Goal: Book appointment/travel/reservation

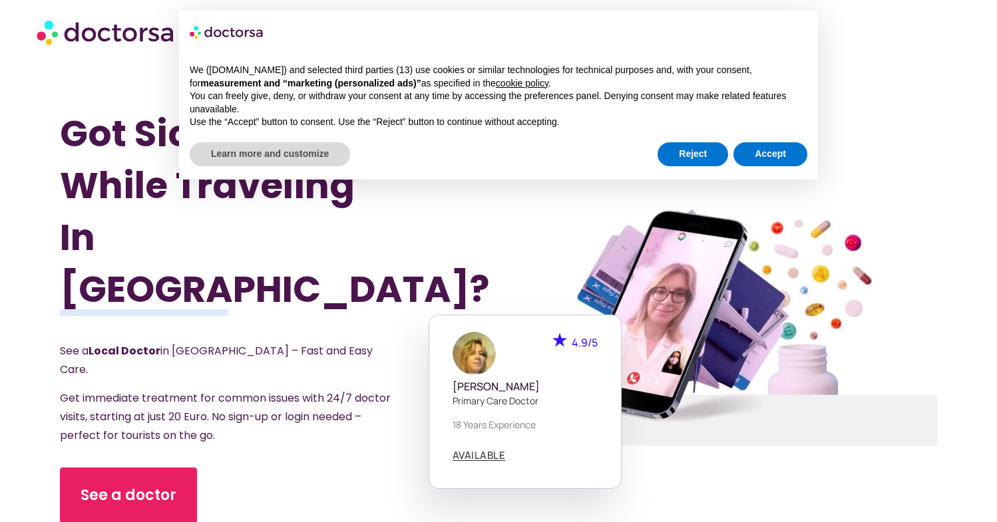
scroll to position [60, 0]
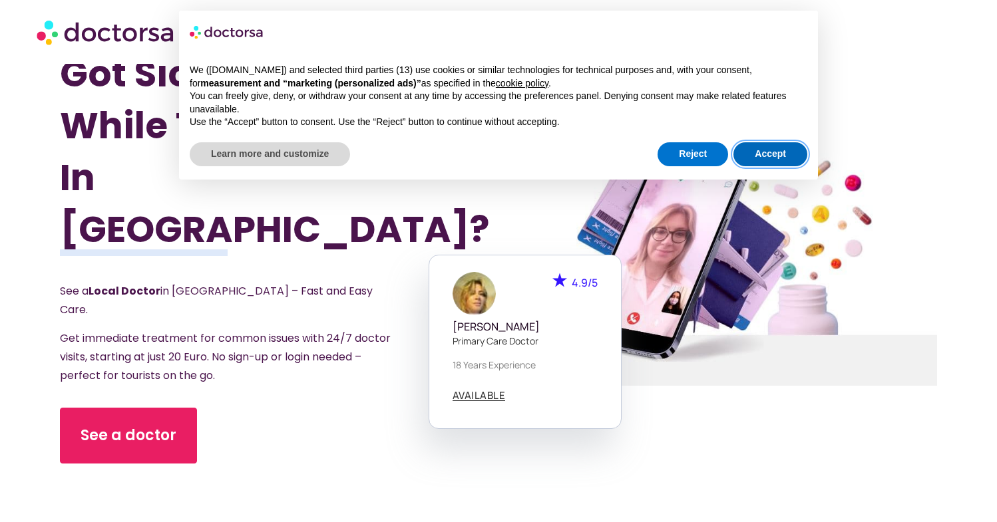
click at [758, 148] on button "Accept" at bounding box center [770, 154] width 74 height 24
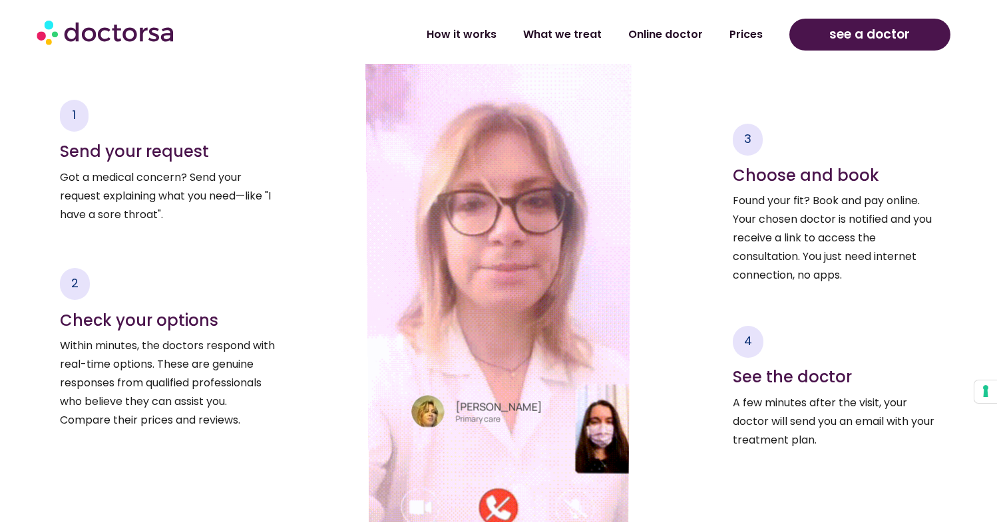
scroll to position [0, 0]
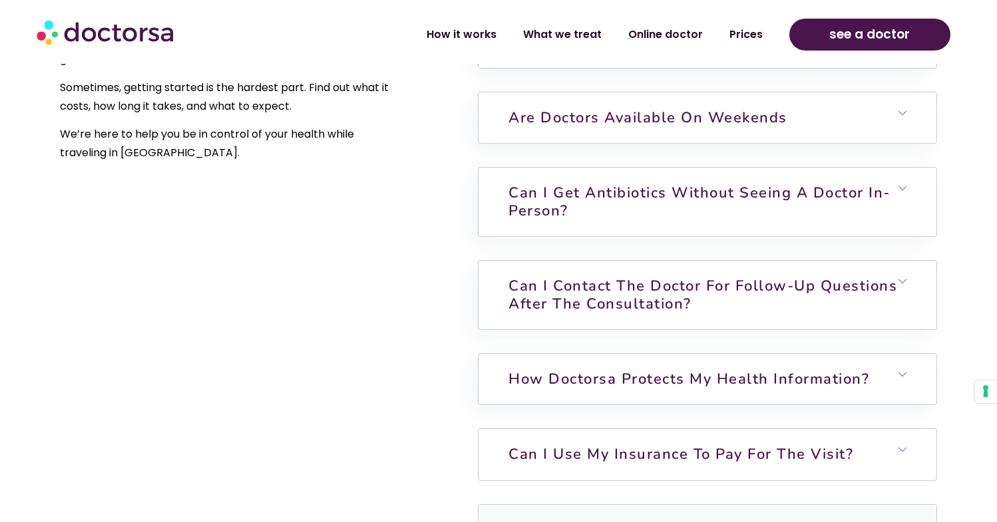
click at [904, 429] on h6 "Can I use my insurance to pay for the visit?" at bounding box center [707, 454] width 458 height 51
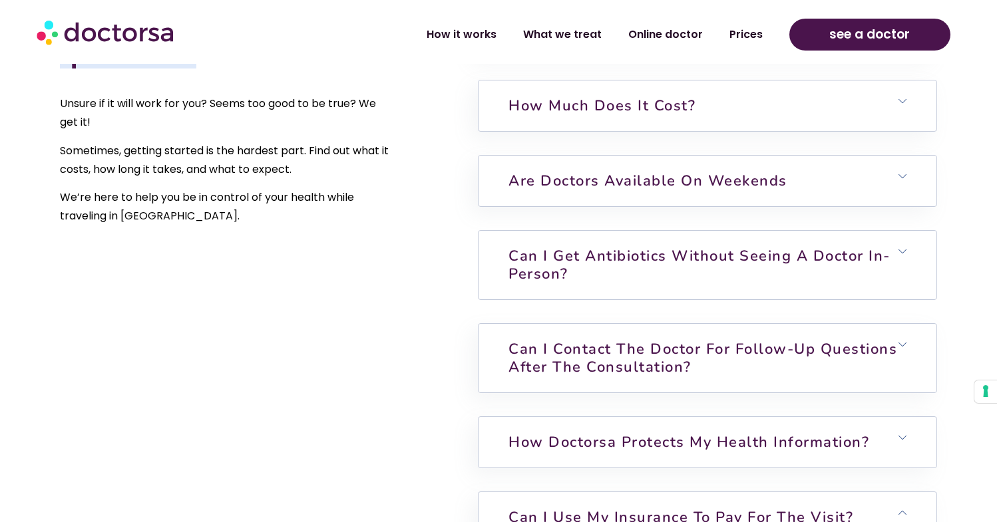
click at [904, 248] on icon at bounding box center [902, 252] width 8 height 8
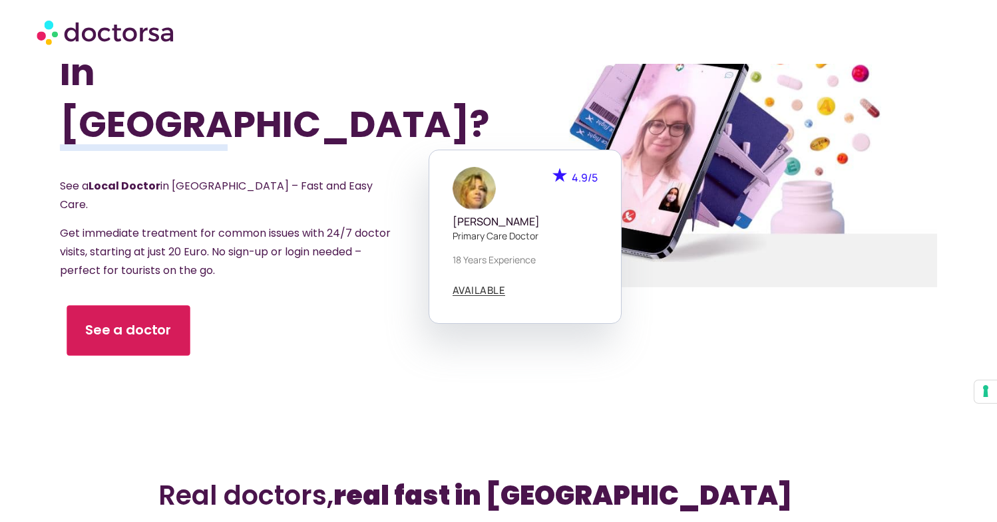
click at [135, 321] on span "See a doctor" at bounding box center [128, 330] width 86 height 19
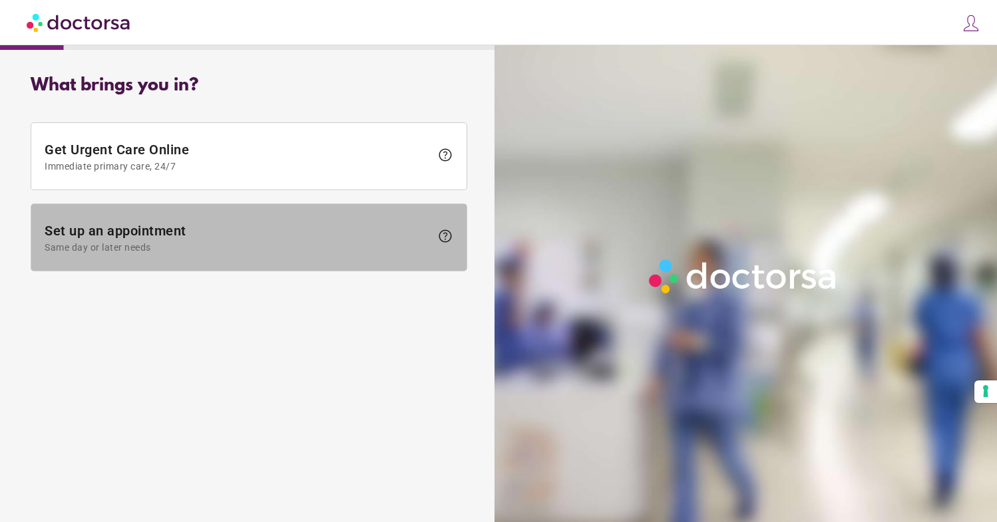
click at [145, 230] on span "Set up an appointment Same day or later needs" at bounding box center [238, 238] width 386 height 30
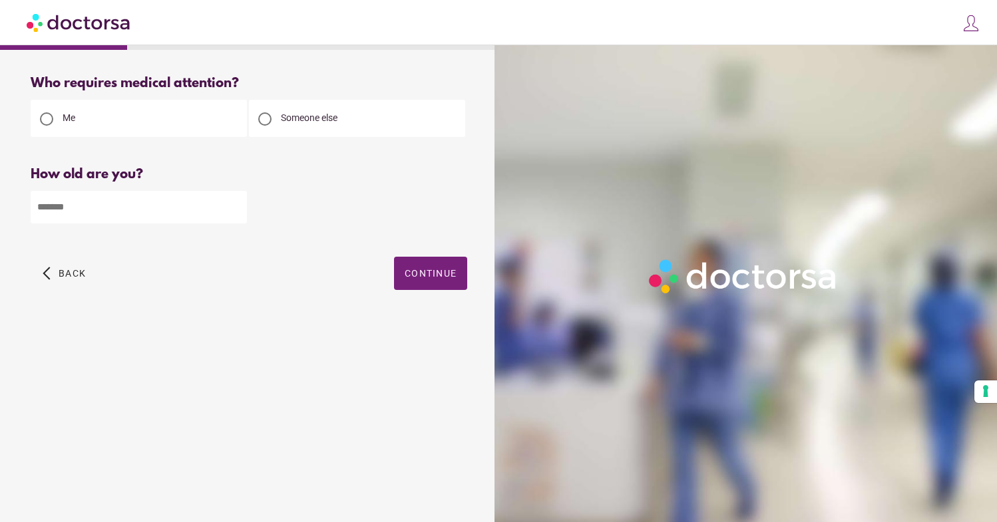
click at [236, 207] on input "*" at bounding box center [139, 207] width 216 height 33
click at [234, 210] on input "*" at bounding box center [139, 207] width 216 height 33
click at [235, 204] on input "*" at bounding box center [139, 207] width 216 height 33
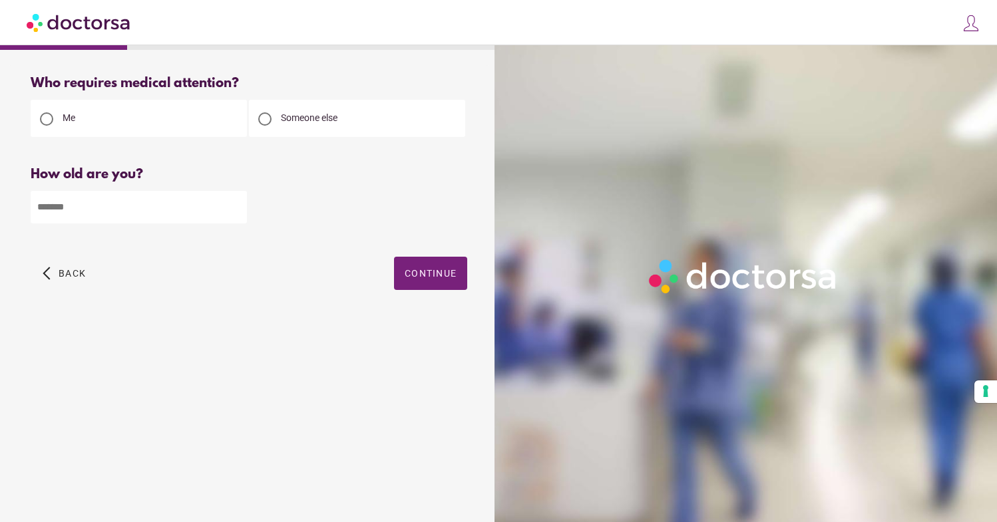
click at [235, 204] on input "*" at bounding box center [139, 207] width 216 height 33
type input "**"
click at [414, 274] on span "Continue" at bounding box center [431, 273] width 52 height 11
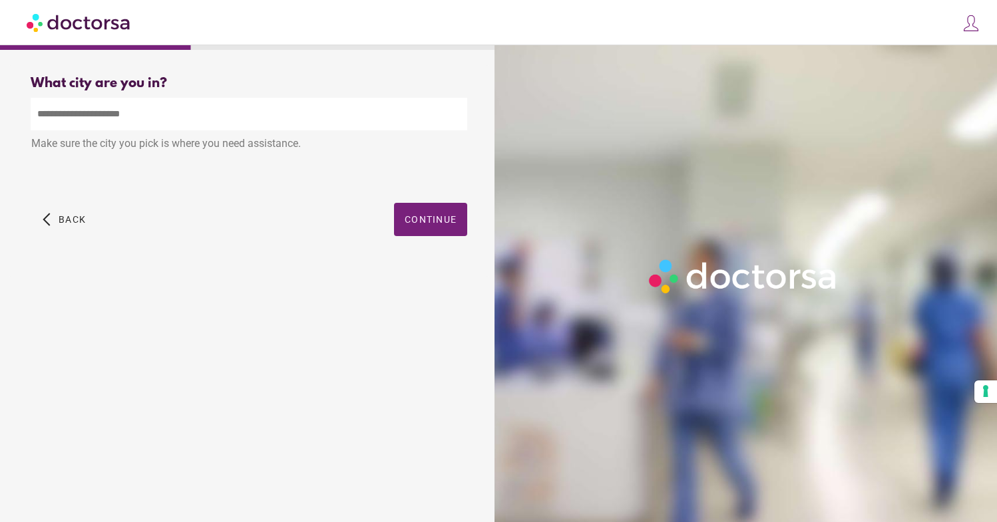
click at [81, 110] on input "text" at bounding box center [249, 114] width 436 height 33
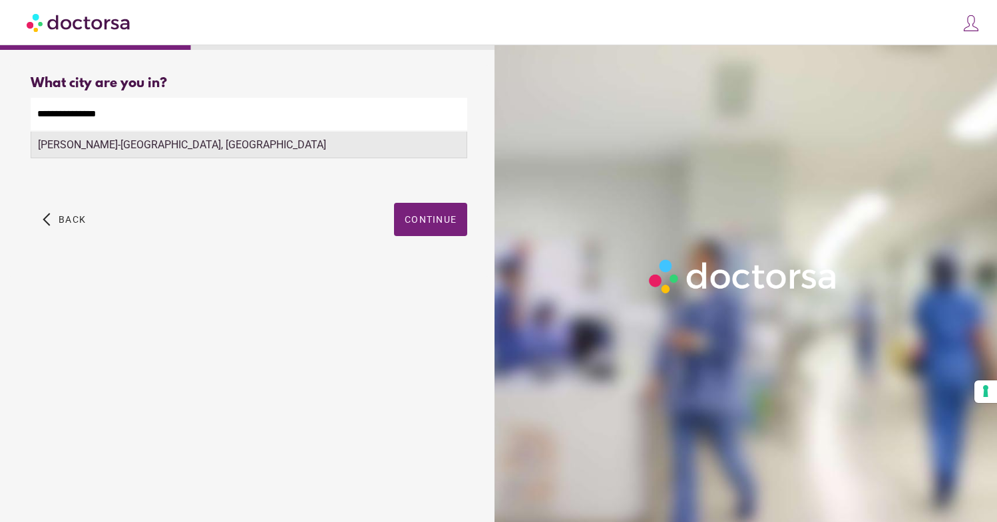
click at [62, 143] on div "Cordes-sur-Ciel, France" at bounding box center [248, 145] width 435 height 27
type input "**********"
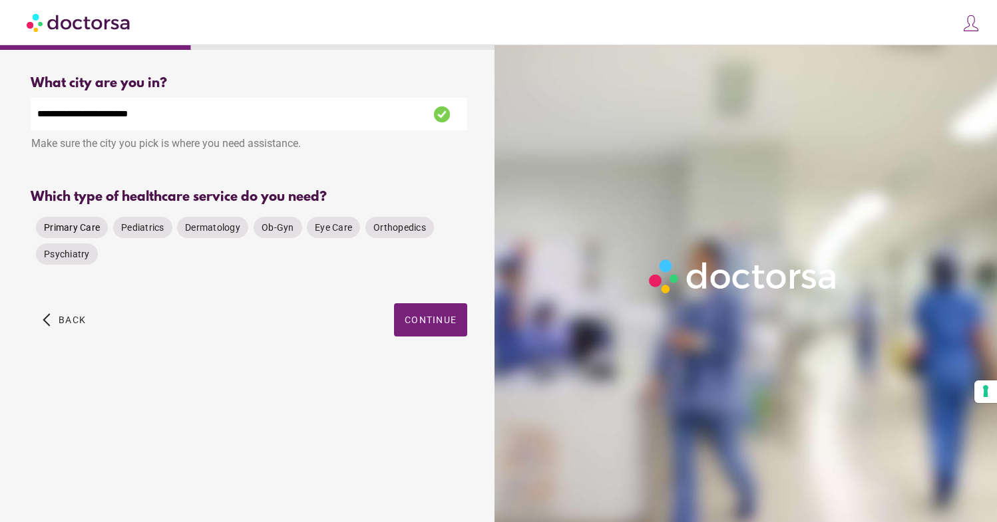
click at [83, 227] on span "Primary Care" at bounding box center [72, 227] width 56 height 11
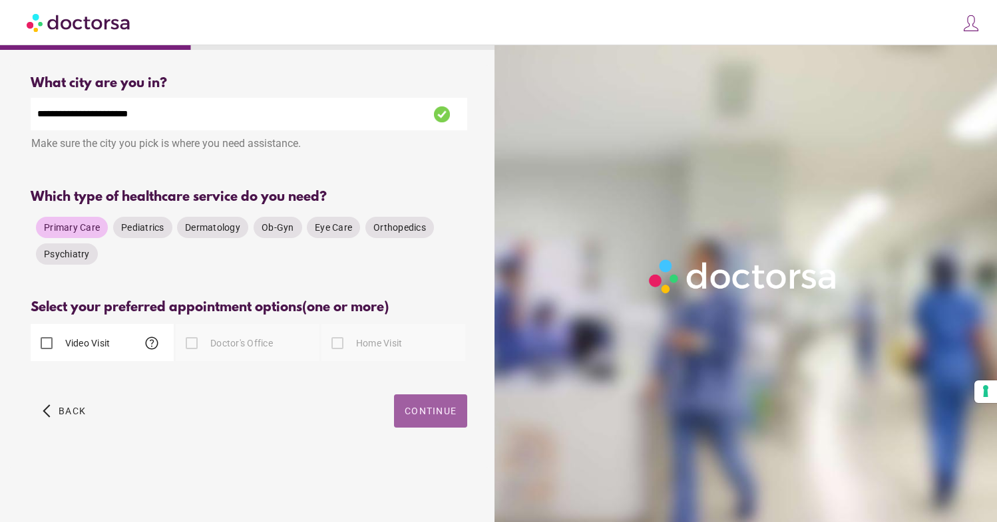
click at [449, 412] on span "Continue" at bounding box center [431, 411] width 52 height 11
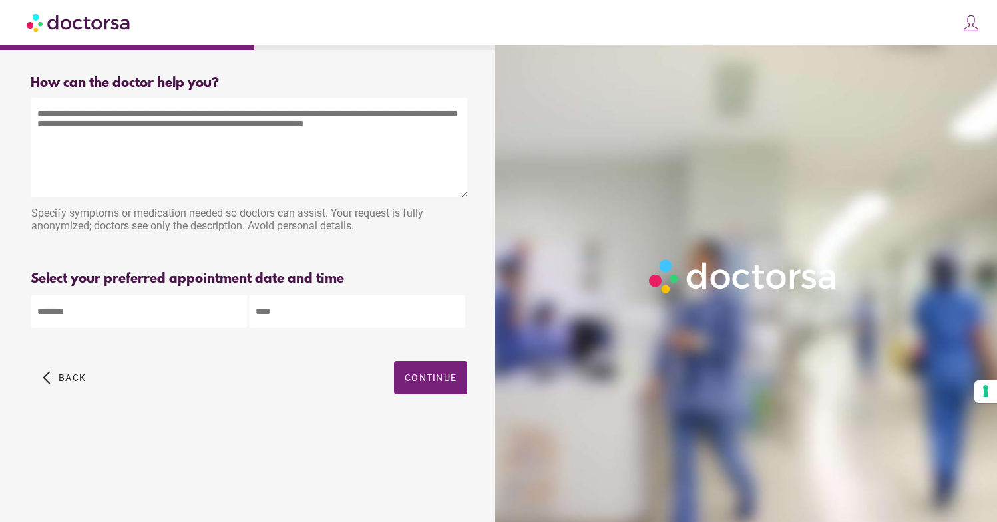
click at [65, 120] on textarea at bounding box center [249, 148] width 436 height 100
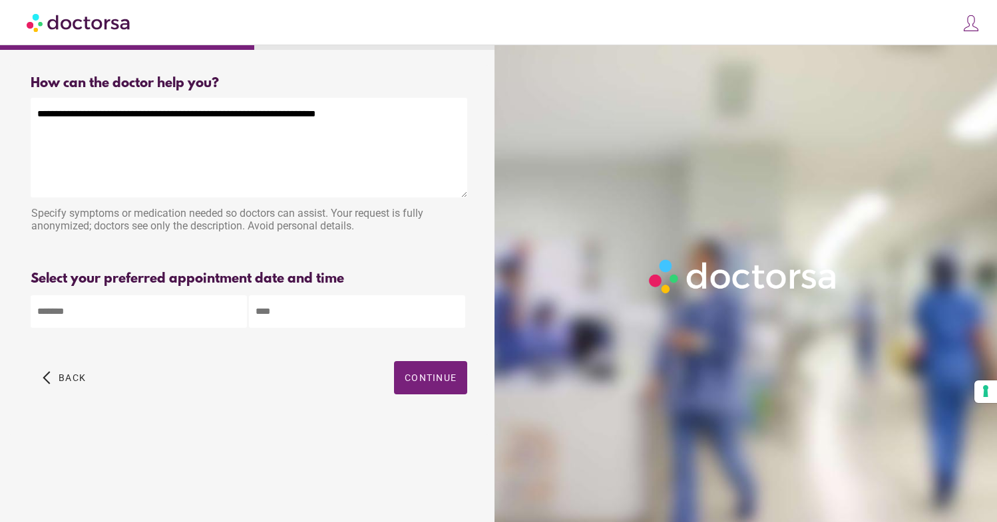
type textarea "**********"
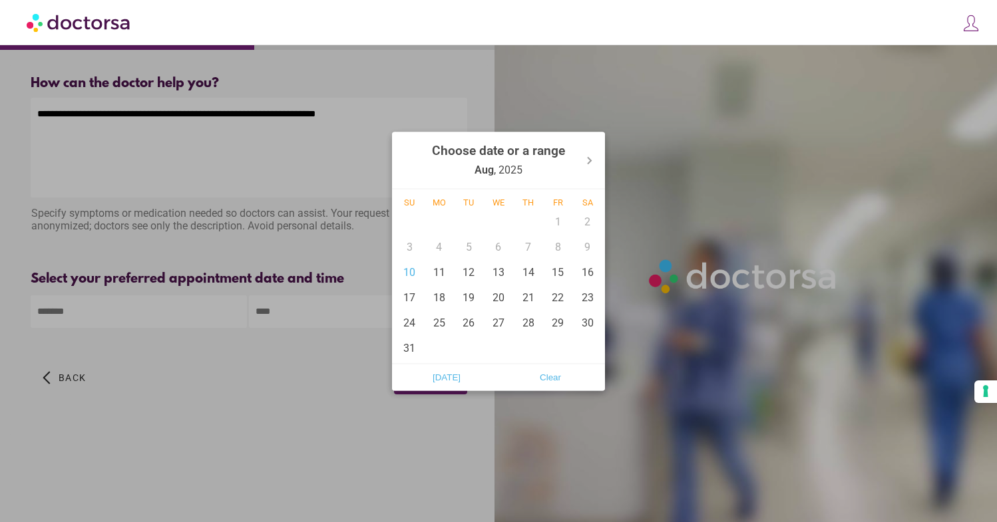
click at [95, 307] on body "**********" at bounding box center [498, 261] width 997 height 522
click at [440, 273] on div "11" at bounding box center [439, 271] width 30 height 25
type input "******"
click at [308, 311] on div at bounding box center [498, 261] width 997 height 522
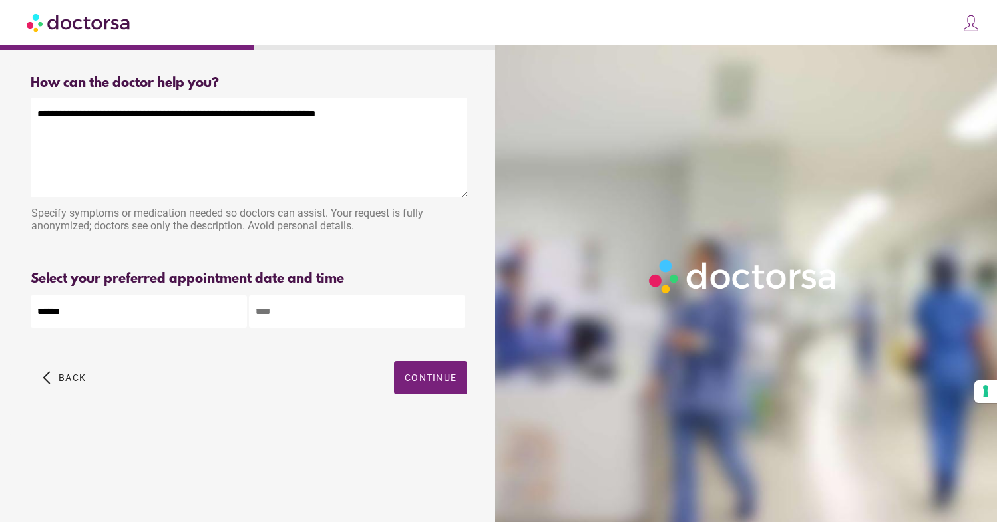
click at [279, 305] on input "text" at bounding box center [357, 311] width 216 height 33
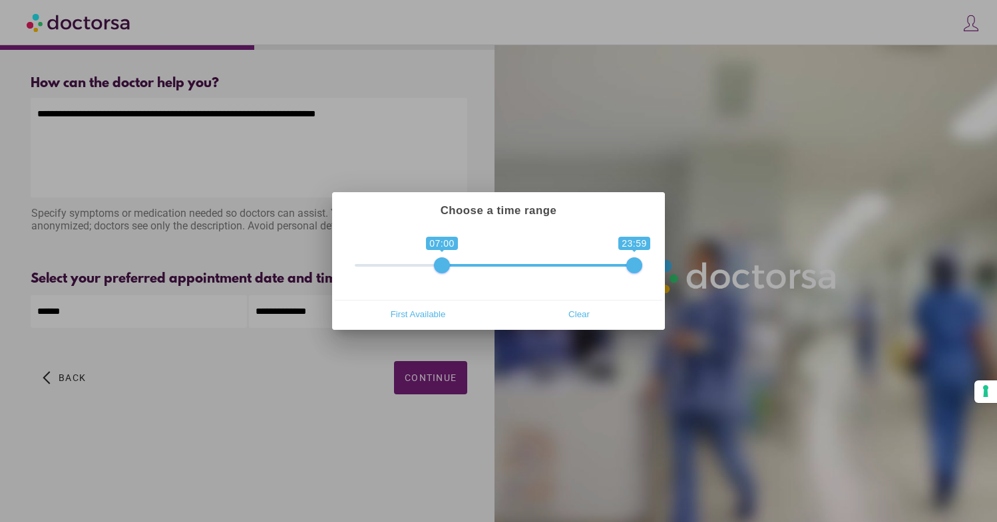
type input "**********"
drag, startPoint x: 363, startPoint y: 263, endPoint x: 449, endPoint y: 265, distance: 85.9
click at [449, 265] on span at bounding box center [453, 265] width 16 height 16
click at [309, 405] on div at bounding box center [498, 261] width 997 height 522
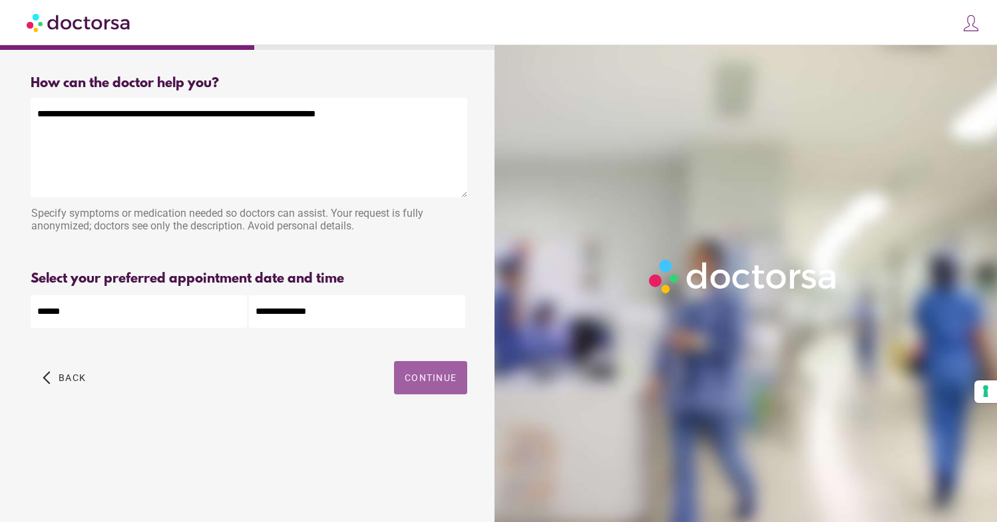
click at [438, 382] on span "Continue" at bounding box center [431, 378] width 52 height 11
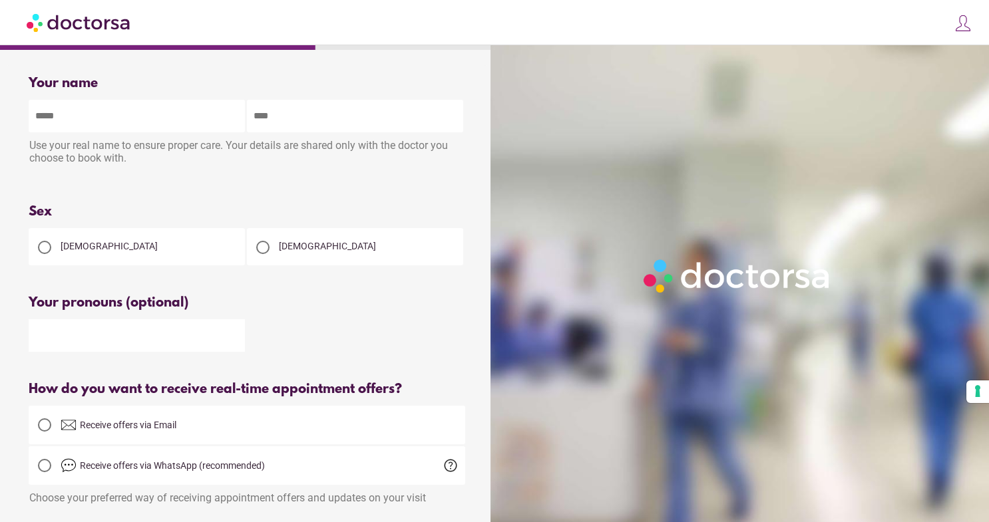
click at [41, 247] on div at bounding box center [44, 247] width 13 height 13
type input "*****"
type input "******"
click at [57, 338] on input "text" at bounding box center [137, 335] width 216 height 33
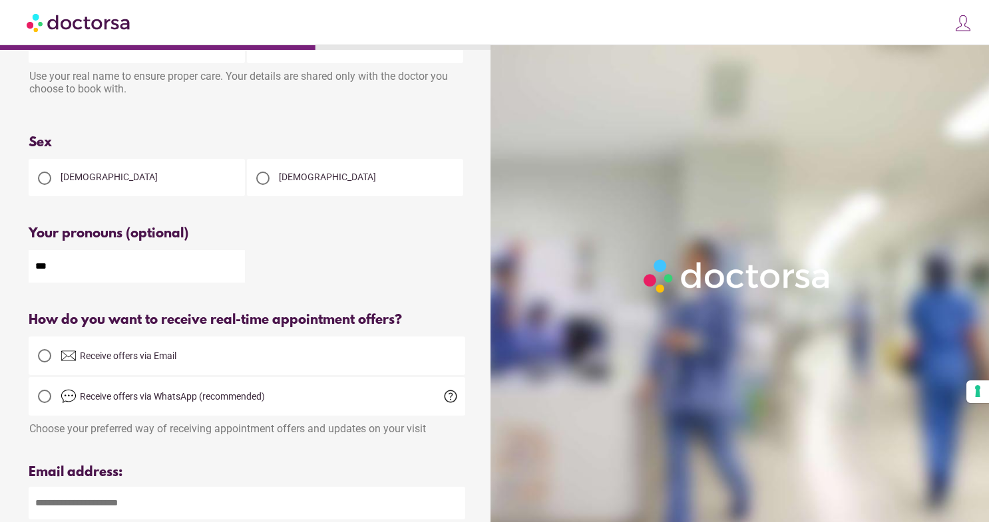
scroll to position [69, 0]
type input "*"
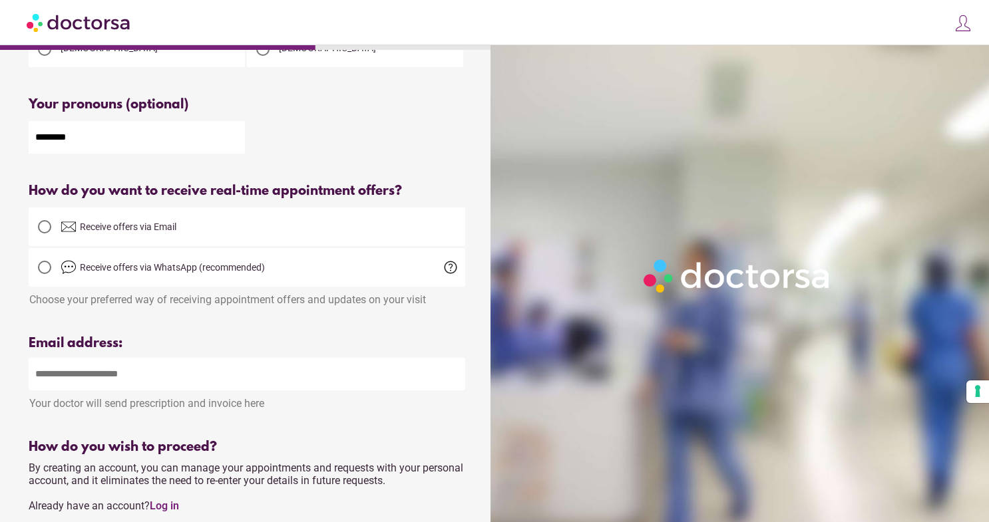
scroll to position [198, 0]
type input "********"
click at [47, 228] on div at bounding box center [44, 226] width 13 height 13
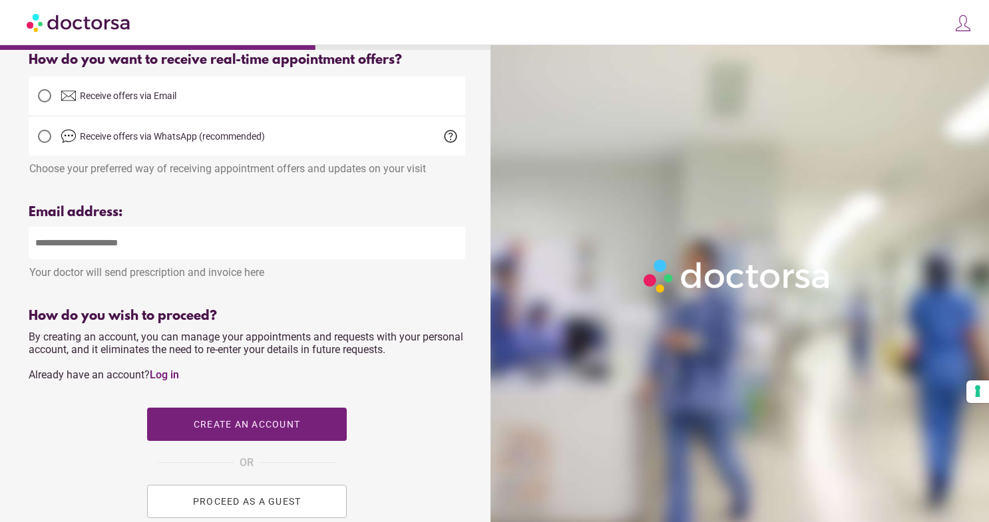
scroll to position [339, 0]
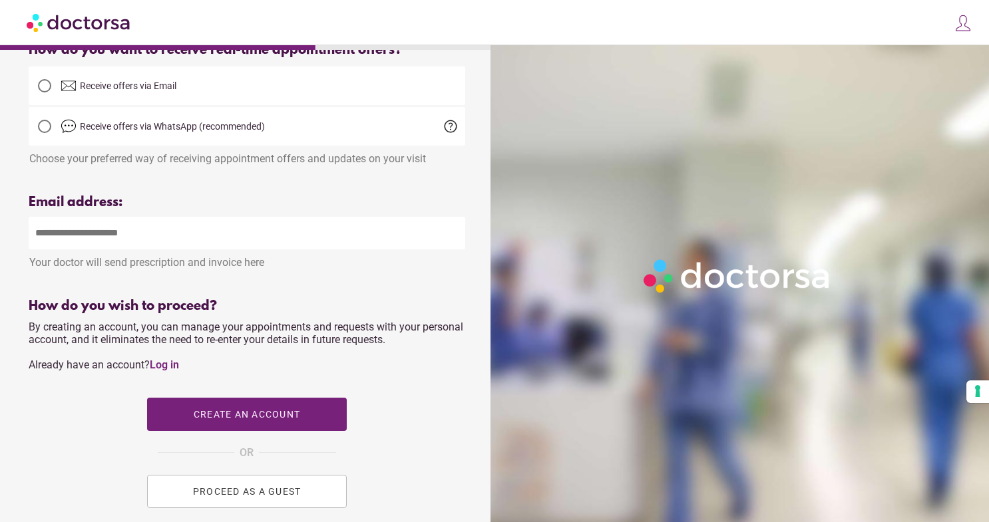
type input "**********"
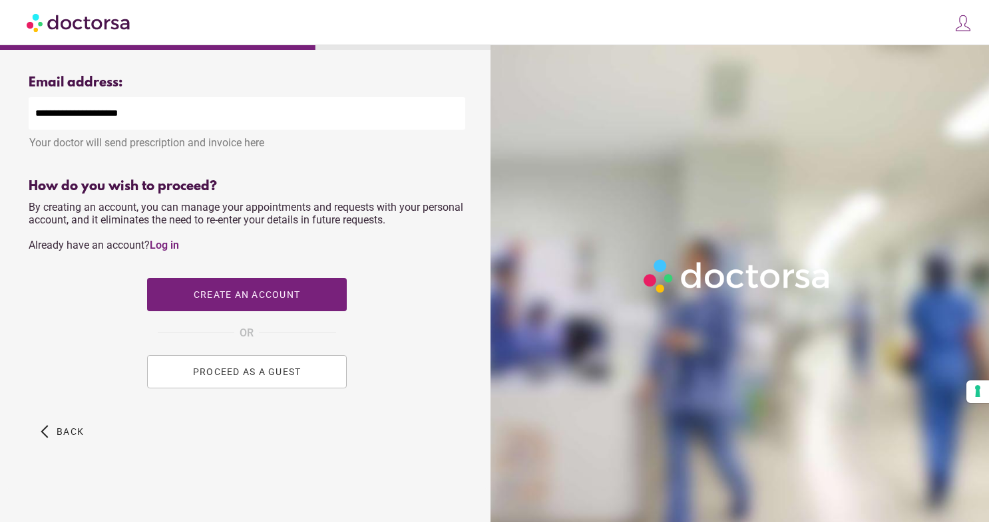
scroll to position [462, 0]
click at [249, 298] on span "Create an account" at bounding box center [246, 294] width 106 height 11
type input "**********"
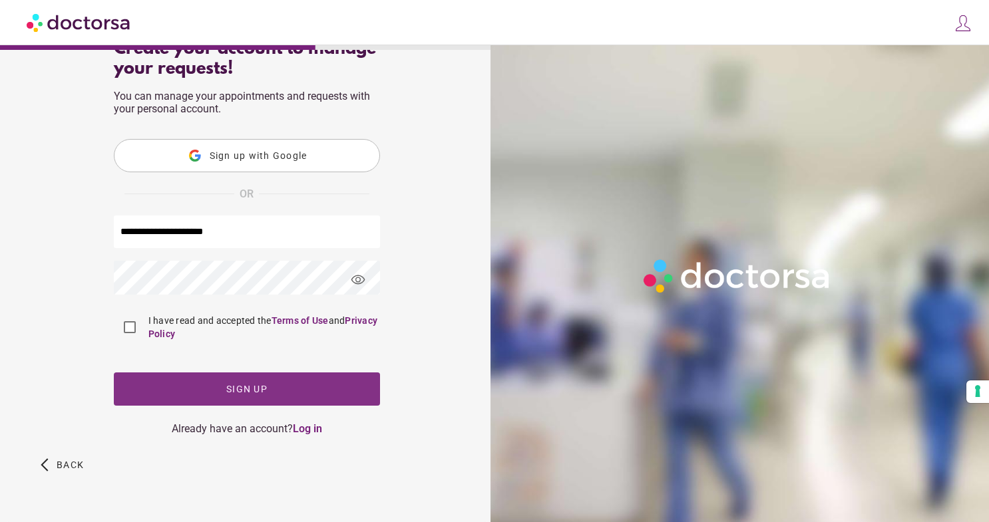
scroll to position [71, 0]
click at [249, 385] on span "Sign up" at bounding box center [246, 389] width 41 height 11
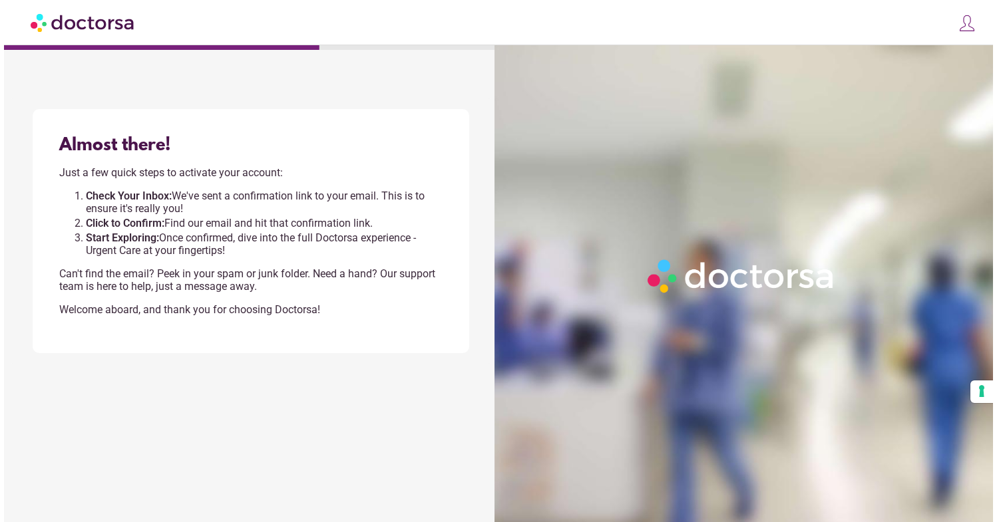
scroll to position [0, 0]
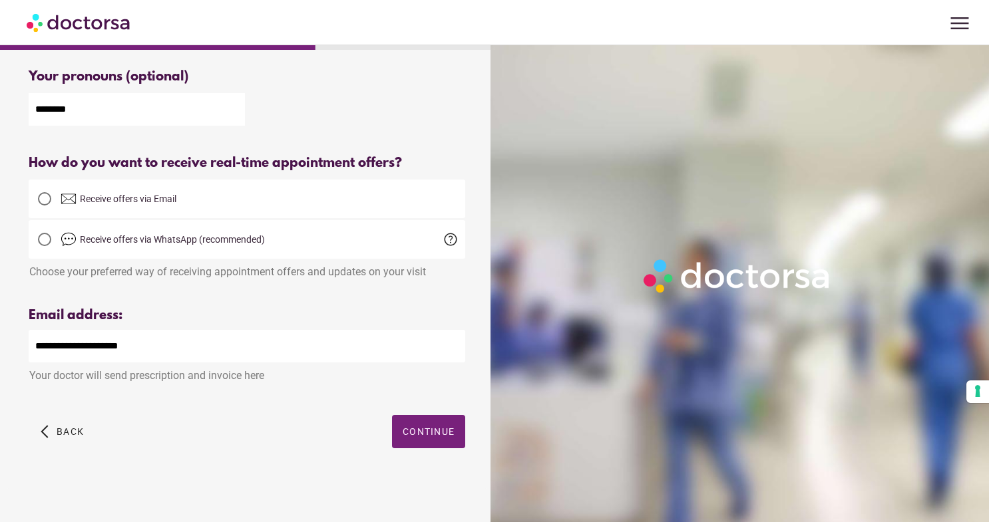
scroll to position [230, 0]
click at [434, 432] on span "Continue" at bounding box center [429, 431] width 52 height 11
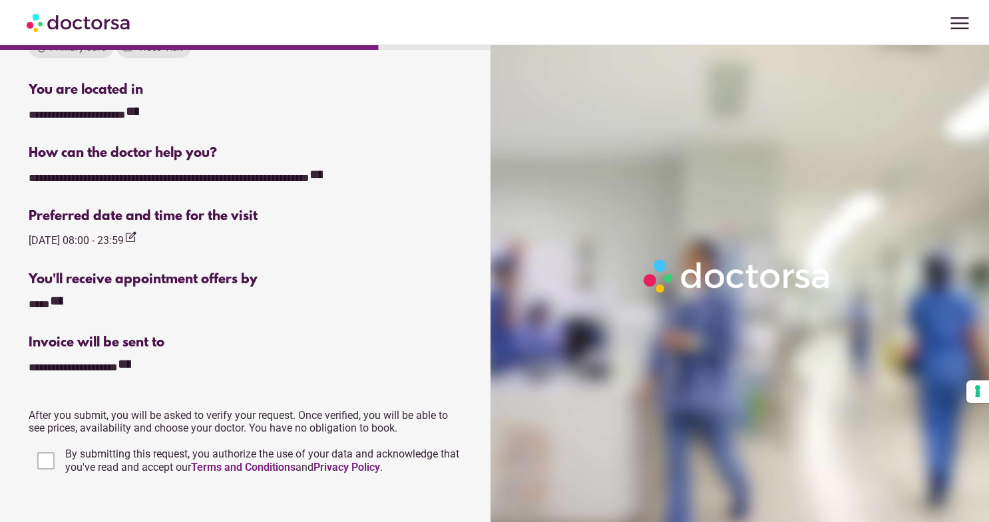
scroll to position [295, 0]
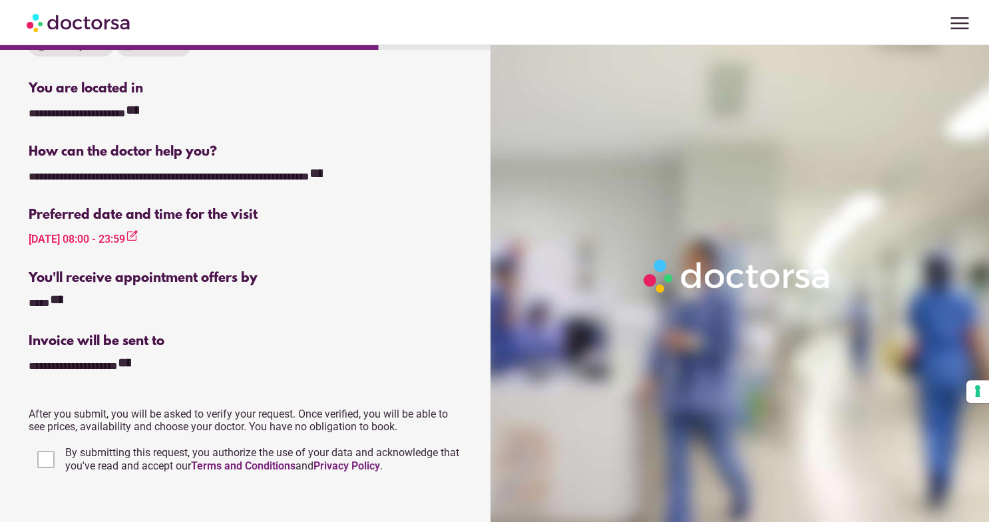
click at [138, 235] on icon "edit_square" at bounding box center [131, 236] width 13 height 13
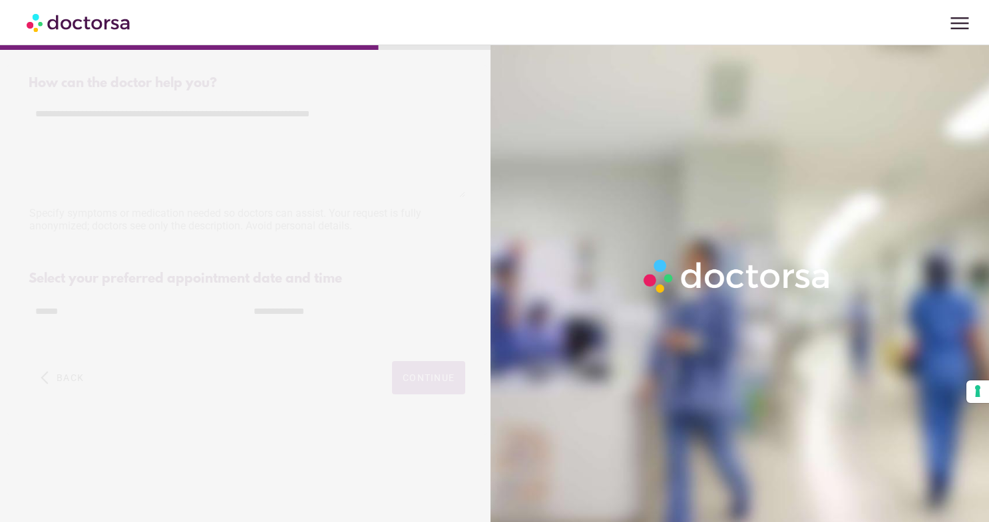
scroll to position [0, 0]
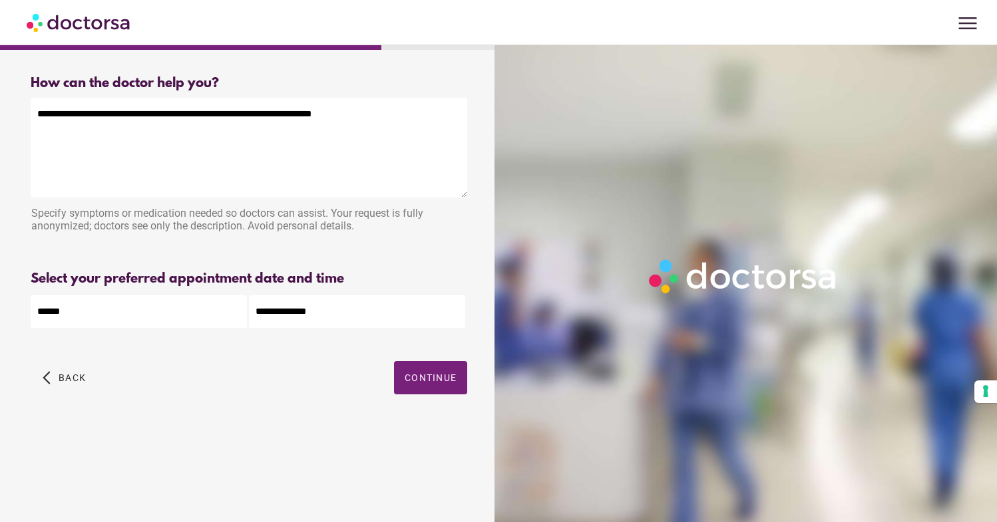
click at [311, 309] on input "**********" at bounding box center [357, 311] width 216 height 33
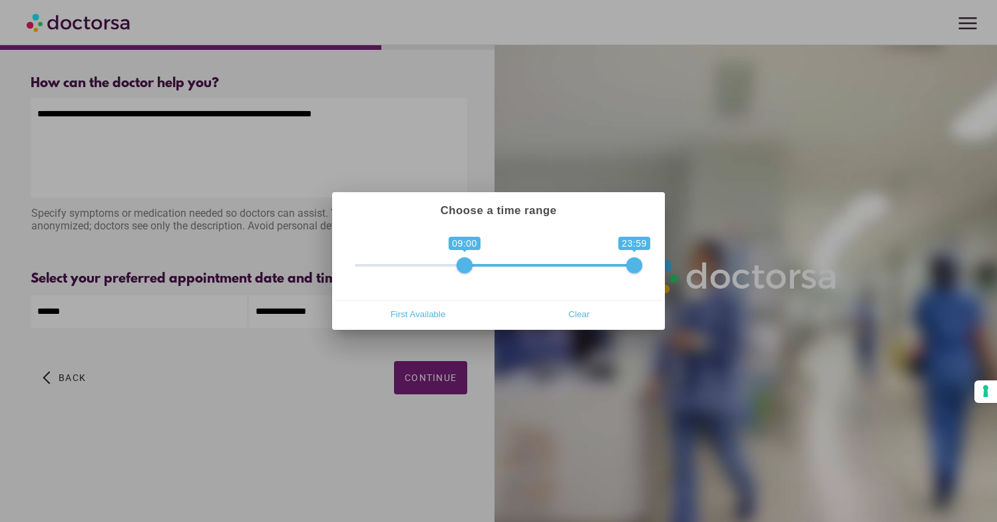
type input "**********"
click at [454, 264] on span at bounding box center [453, 265] width 16 height 16
click at [423, 377] on div at bounding box center [498, 261] width 997 height 522
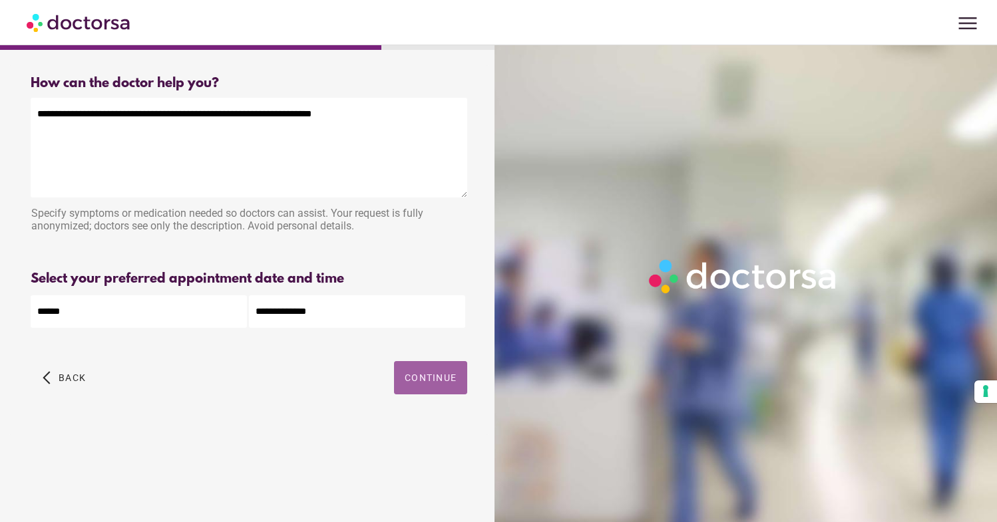
click at [423, 377] on span "Continue" at bounding box center [431, 378] width 52 height 11
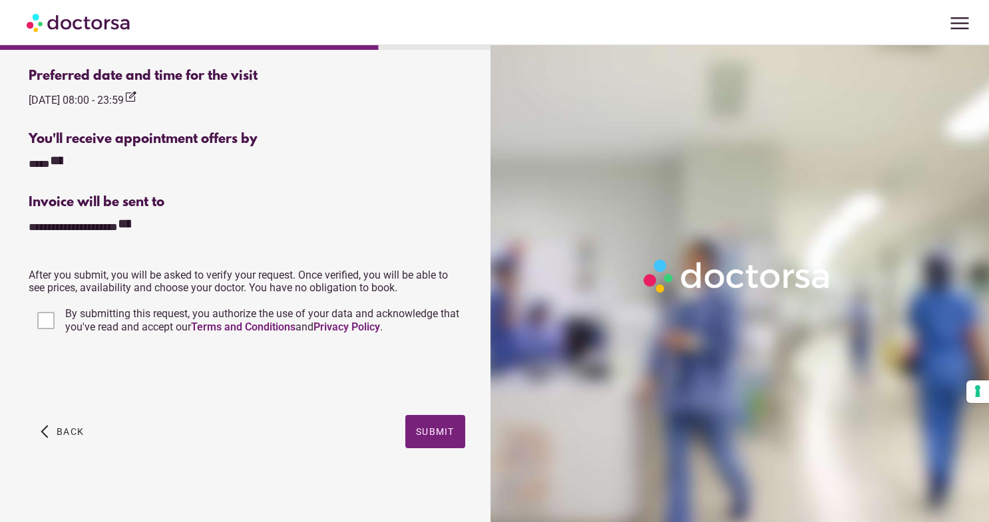
scroll to position [434, 0]
click at [437, 427] on span "Submit" at bounding box center [435, 431] width 39 height 11
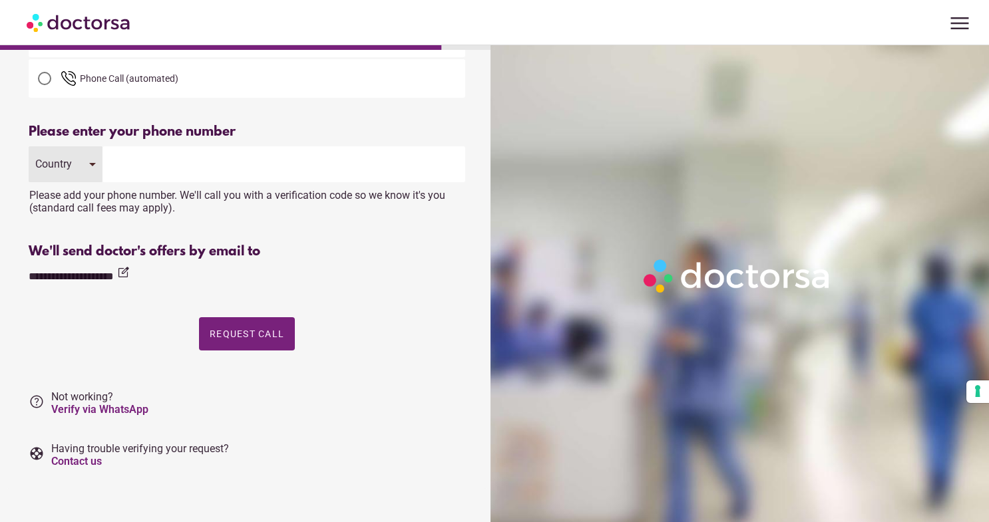
scroll to position [121, 0]
click at [245, 329] on span "Request Call" at bounding box center [247, 334] width 75 height 11
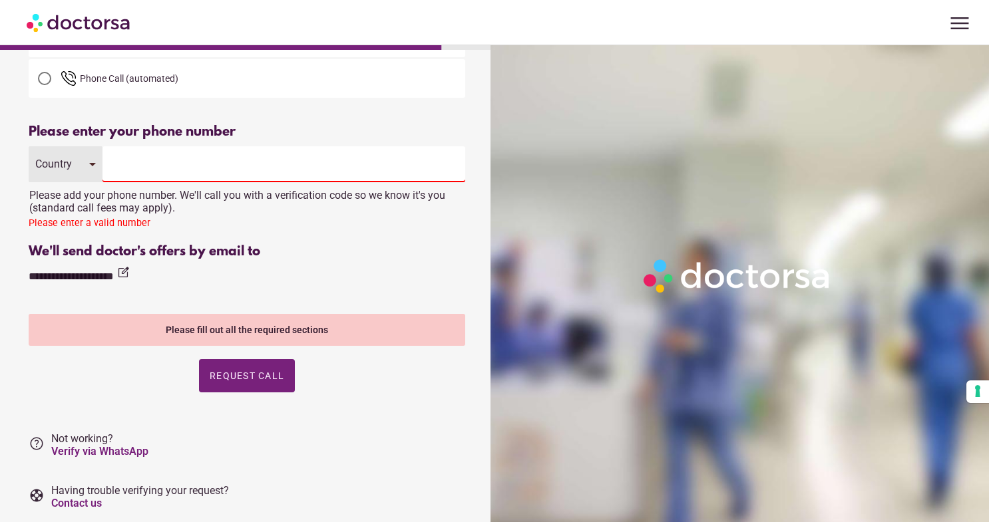
click at [133, 169] on input "tel" at bounding box center [283, 164] width 362 height 36
click at [123, 165] on input "tel" at bounding box center [283, 164] width 362 height 36
click at [115, 159] on input "tel" at bounding box center [283, 164] width 362 height 36
click at [92, 164] on div "Country" at bounding box center [66, 164] width 75 height 36
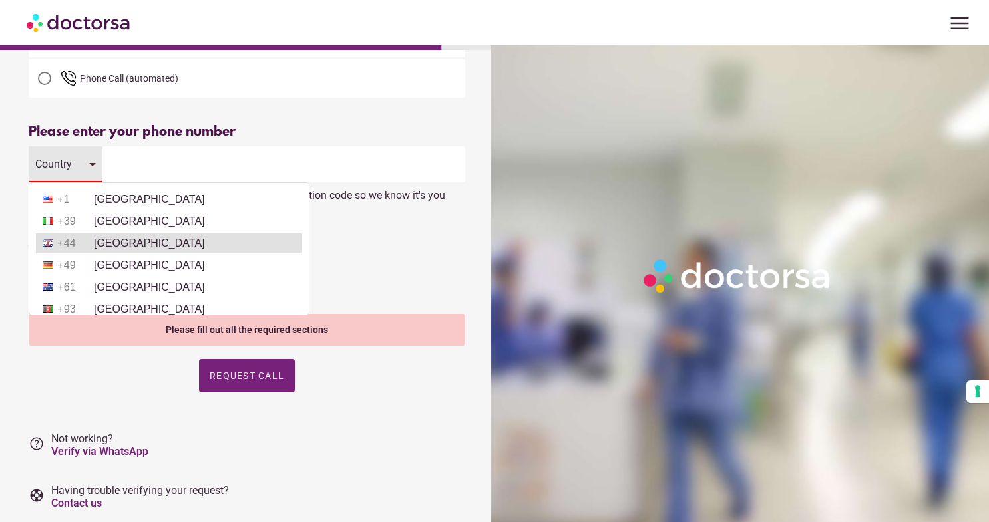
click at [65, 241] on span "+44" at bounding box center [74, 244] width 33 height 12
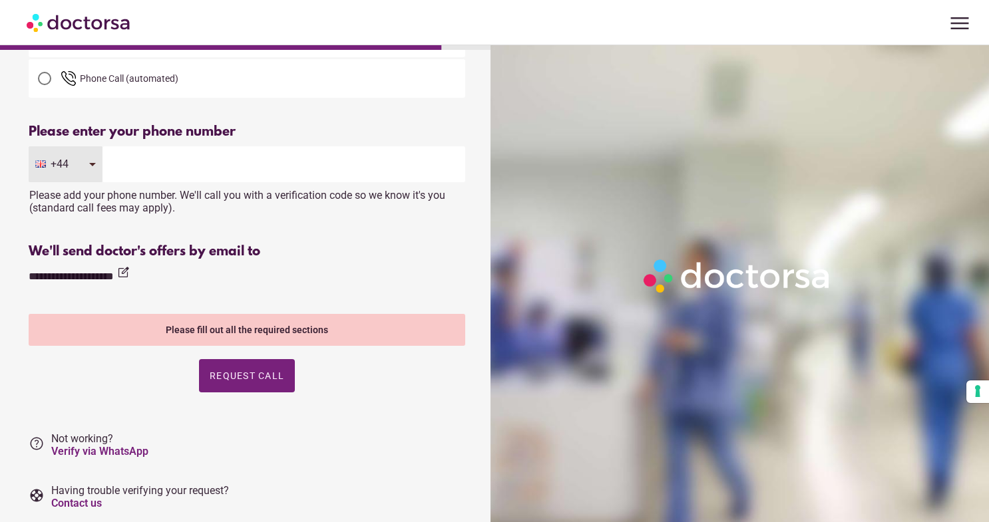
click at [116, 166] on input "tel" at bounding box center [283, 164] width 362 height 36
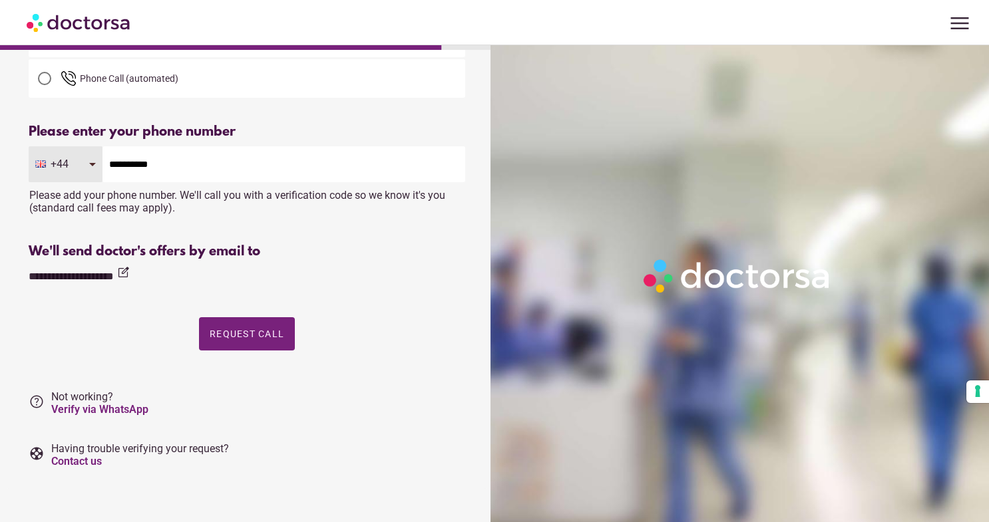
type input "**********"
click at [391, 282] on div "**********" at bounding box center [247, 275] width 436 height 18
click at [229, 329] on span "Request Call" at bounding box center [247, 334] width 75 height 11
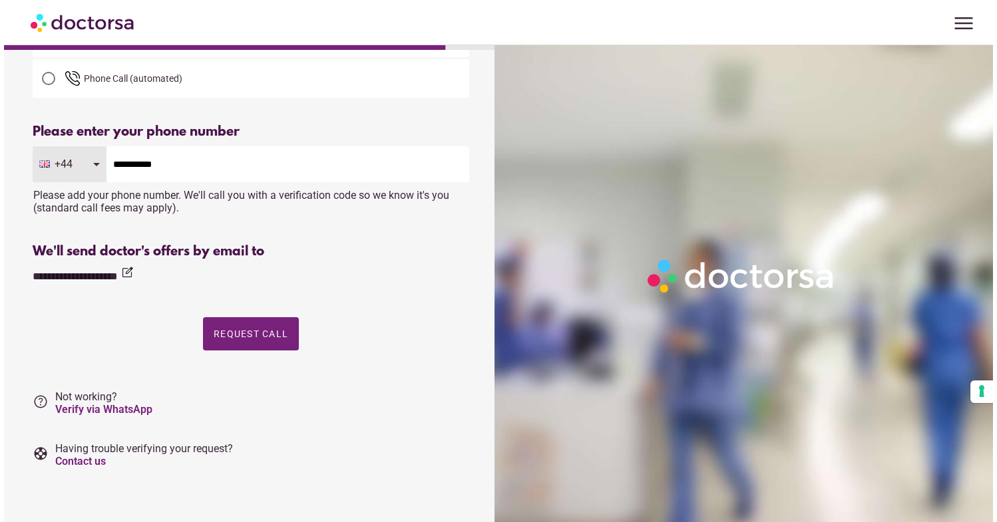
scroll to position [0, 0]
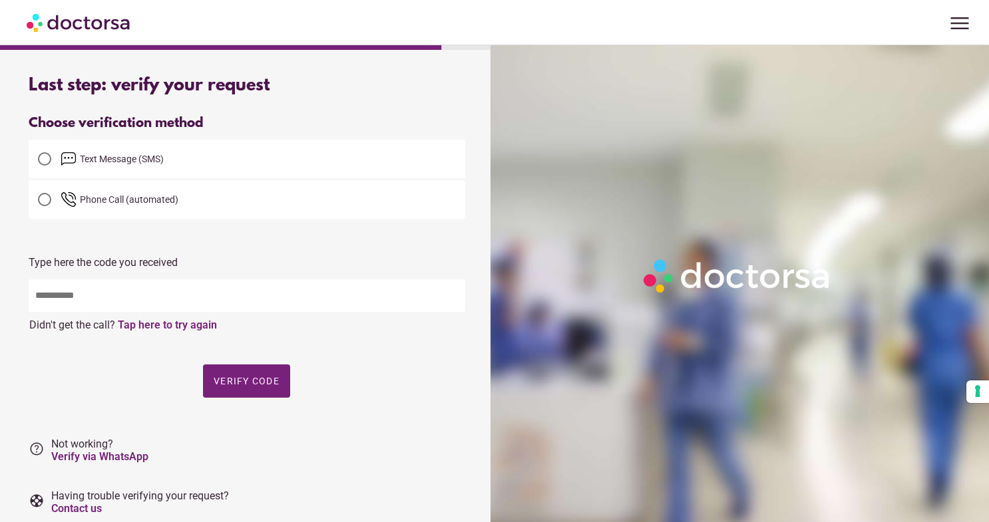
click at [71, 301] on input "text" at bounding box center [247, 295] width 436 height 33
type input "*"
type input "*****"
click at [242, 382] on span "Verify code" at bounding box center [247, 381] width 66 height 11
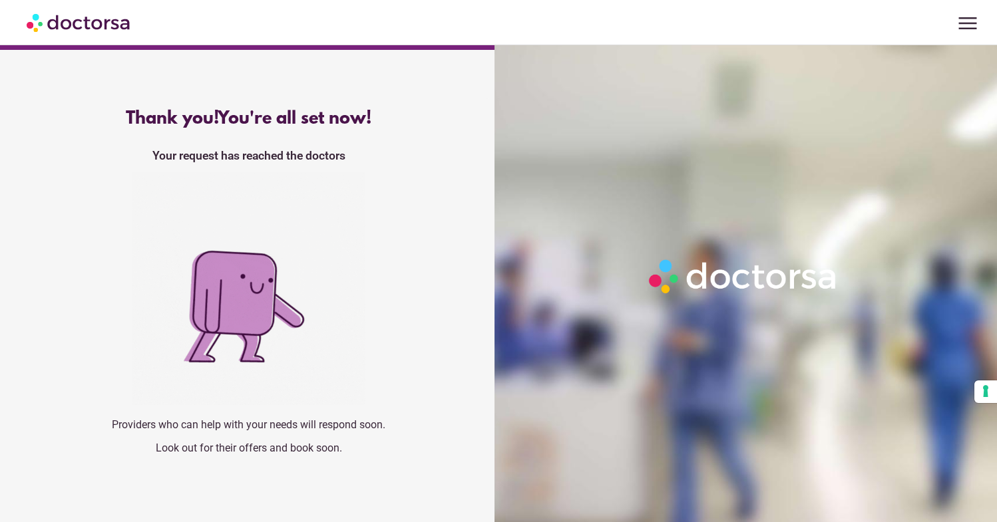
click at [965, 26] on span "menu" at bounding box center [967, 23] width 25 height 25
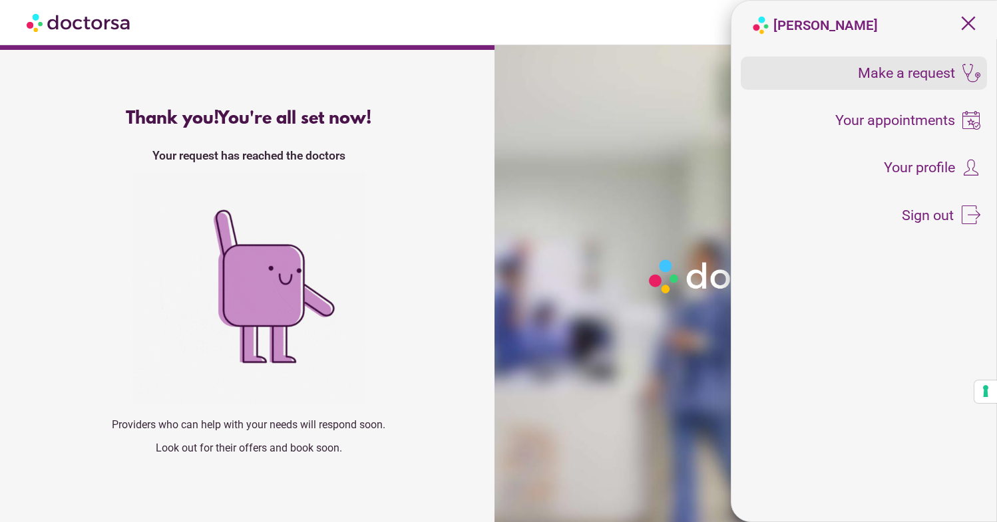
click at [919, 77] on span "Make a request" at bounding box center [906, 73] width 97 height 15
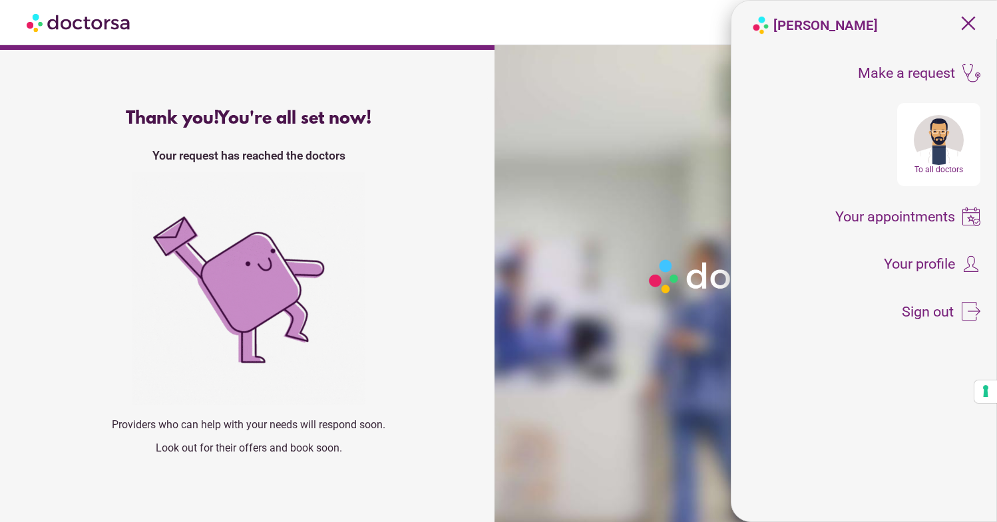
click at [570, 242] on div at bounding box center [748, 306] width 508 height 522
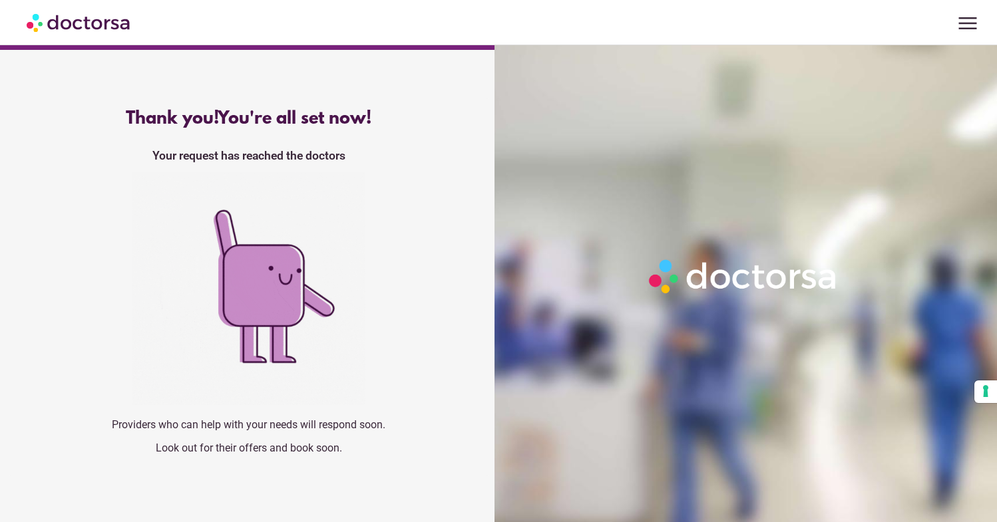
click at [963, 20] on span "menu" at bounding box center [967, 23] width 25 height 25
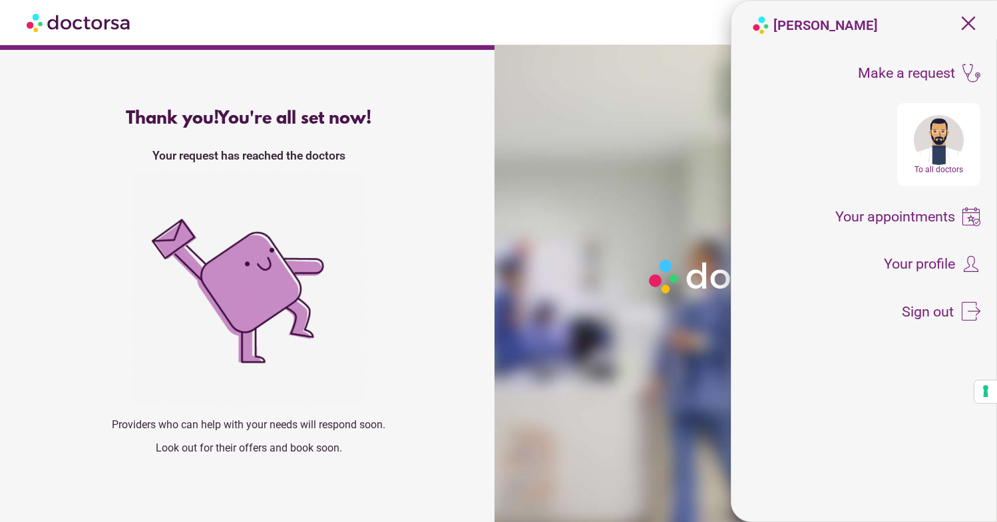
click at [969, 21] on span "close" at bounding box center [967, 23] width 25 height 25
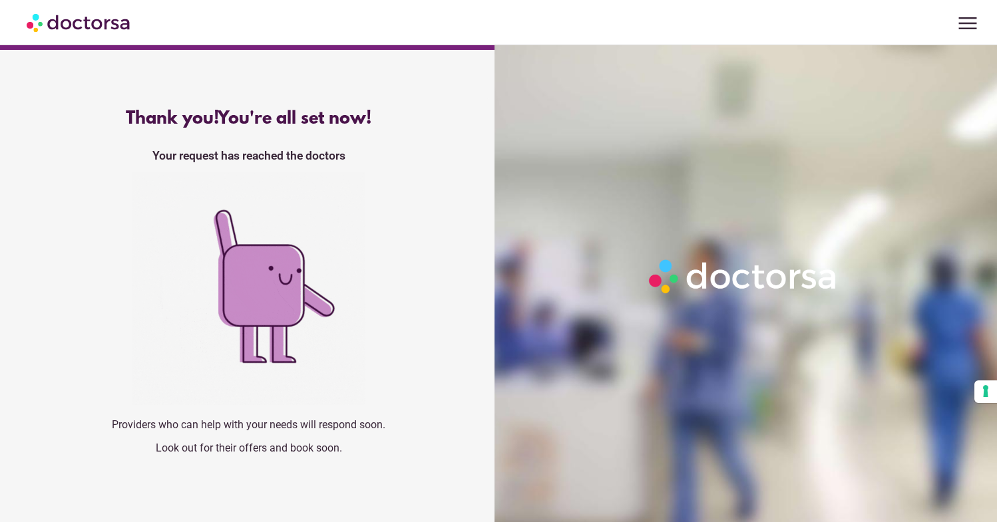
click at [967, 23] on span "menu" at bounding box center [967, 23] width 25 height 25
